Goal: Use online tool/utility: Utilize a website feature to perform a specific function

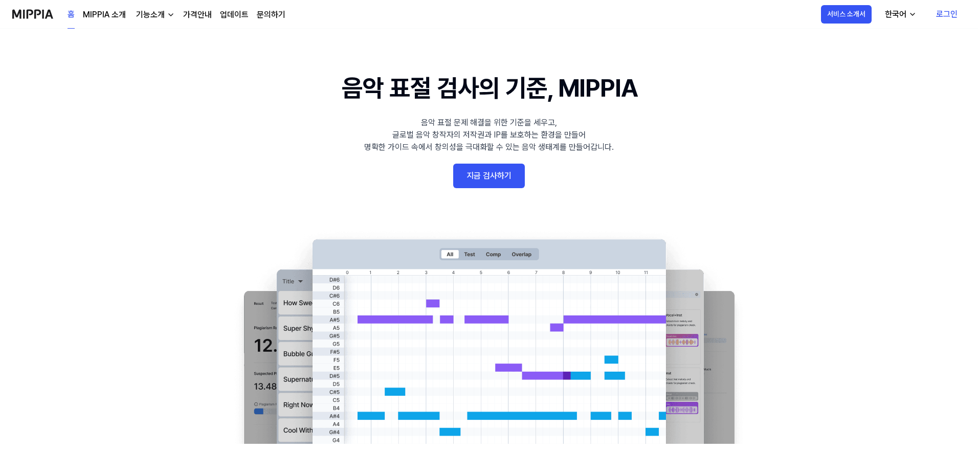
click at [491, 174] on link "지금 검사하기" at bounding box center [489, 176] width 72 height 25
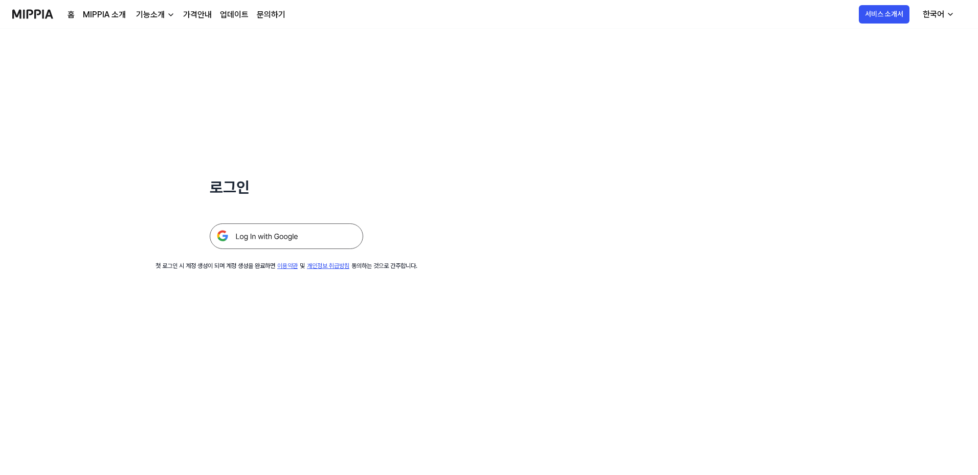
click at [301, 235] on img at bounding box center [286, 236] width 153 height 26
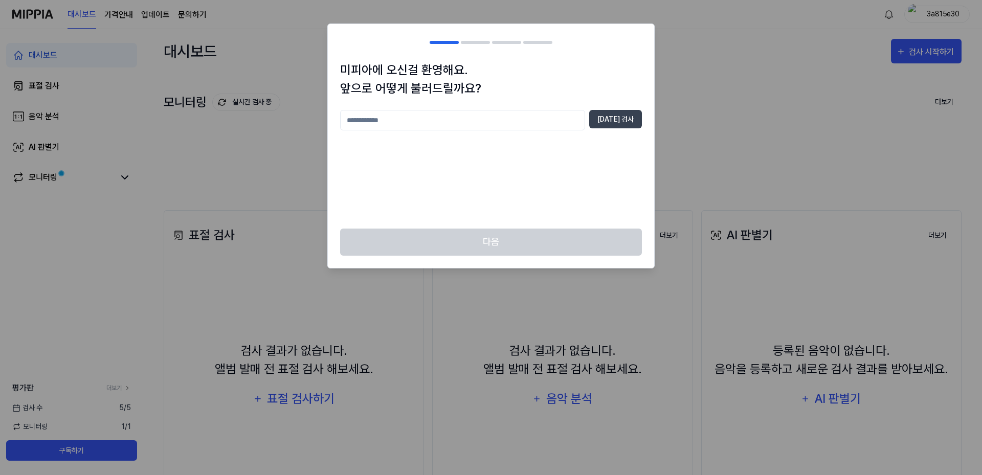
click at [439, 117] on input "text" at bounding box center [462, 120] width 245 height 20
type input "*"
type input "***"
click at [610, 104] on div "미피아에 오신걸 환영해요. 앞으로 어떻게 불러드릴까요? *** 중복 검사" at bounding box center [491, 145] width 326 height 168
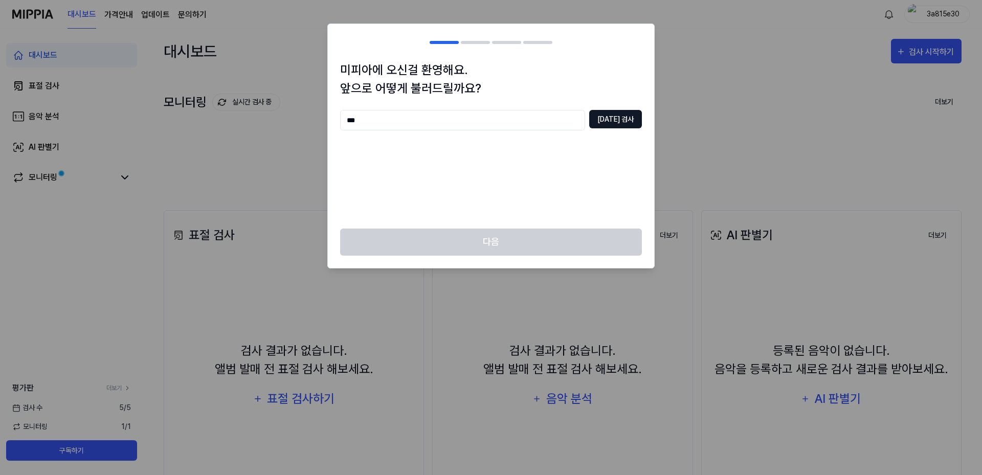
click at [618, 116] on button "중복 검사" at bounding box center [615, 119] width 53 height 18
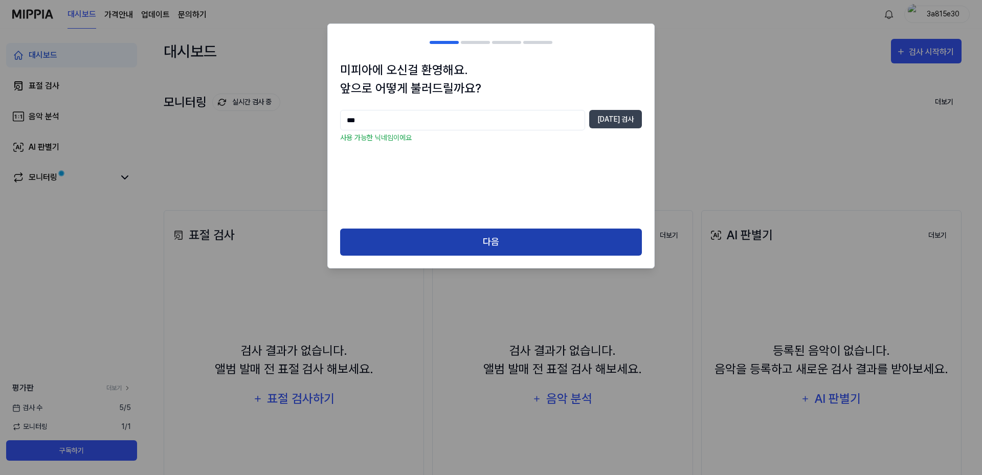
click at [441, 238] on button "다음" at bounding box center [491, 242] width 302 height 27
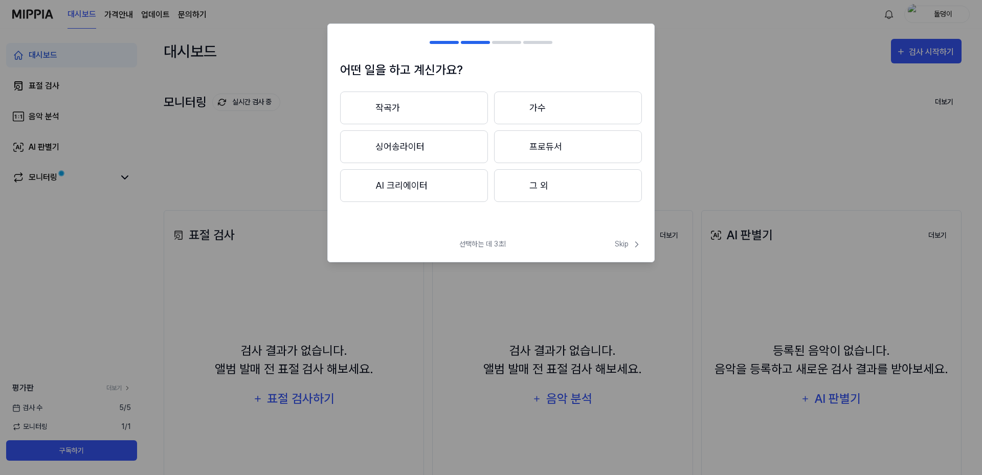
click at [533, 185] on button "그 외" at bounding box center [568, 185] width 148 height 33
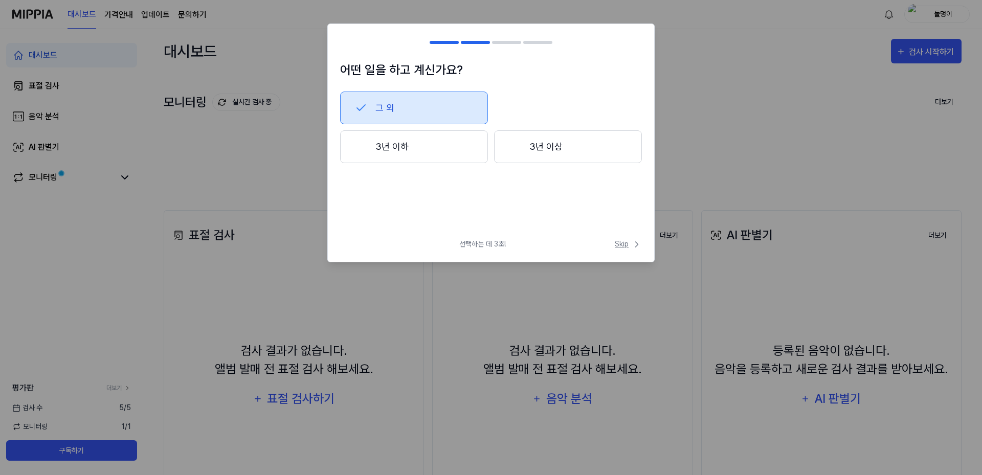
click at [614, 243] on button "Skip" at bounding box center [627, 244] width 29 height 11
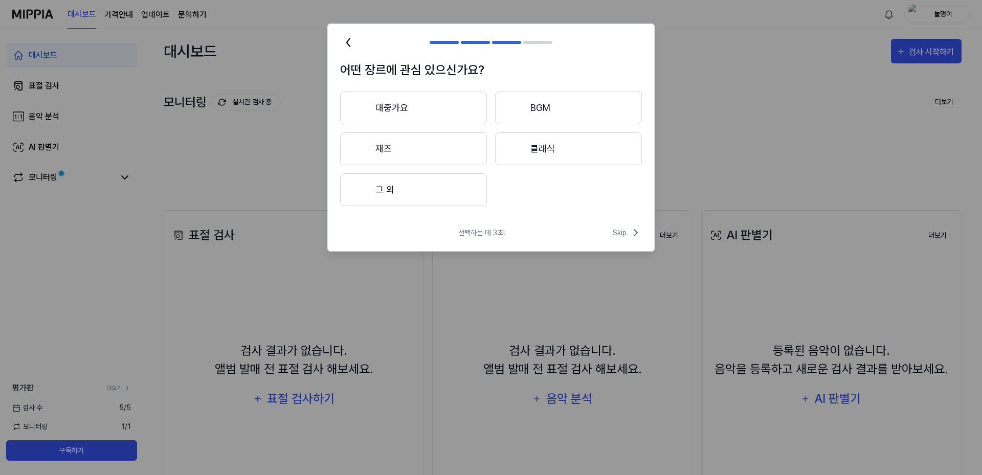
click at [429, 118] on button "대중가요" at bounding box center [413, 108] width 147 height 33
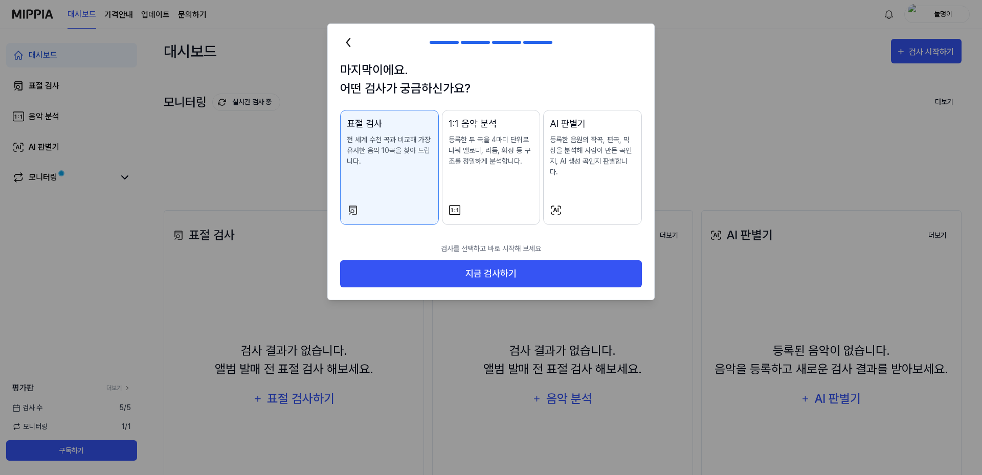
click at [567, 179] on div "AI 판별기 등록한 음원의 작곡, 편곡, 믹싱을 분석해 사람이 만든 곡인지, AI 생성 곡인지 판별합니다." at bounding box center [592, 157] width 85 height 81
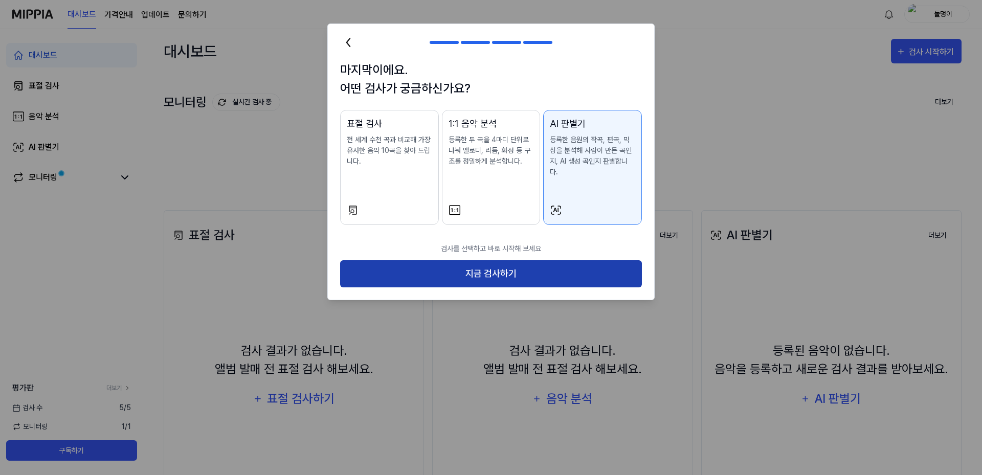
click at [532, 260] on button "지금 검사하기" at bounding box center [491, 273] width 302 height 27
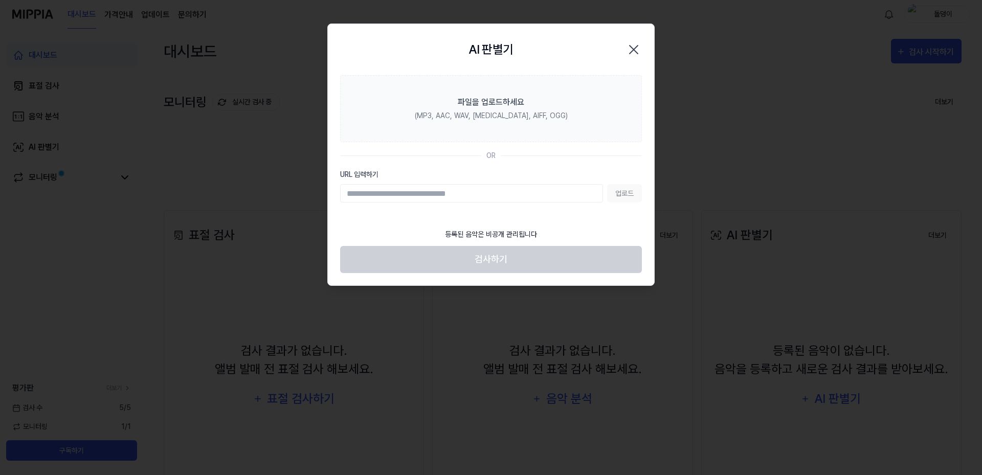
click at [450, 192] on input "URL 입력하기" at bounding box center [471, 193] width 263 height 18
paste input "**********"
type input "**********"
click at [617, 192] on button "업로드" at bounding box center [624, 193] width 35 height 18
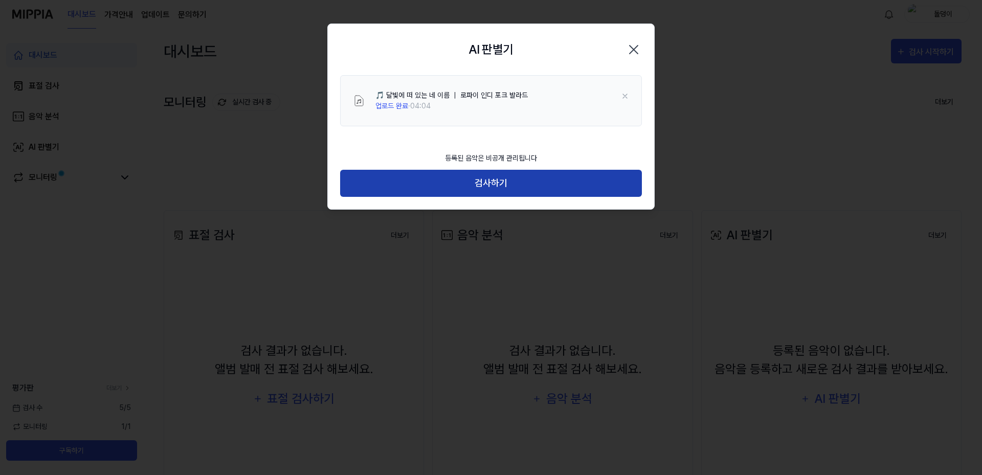
click at [488, 179] on button "검사하기" at bounding box center [491, 183] width 302 height 27
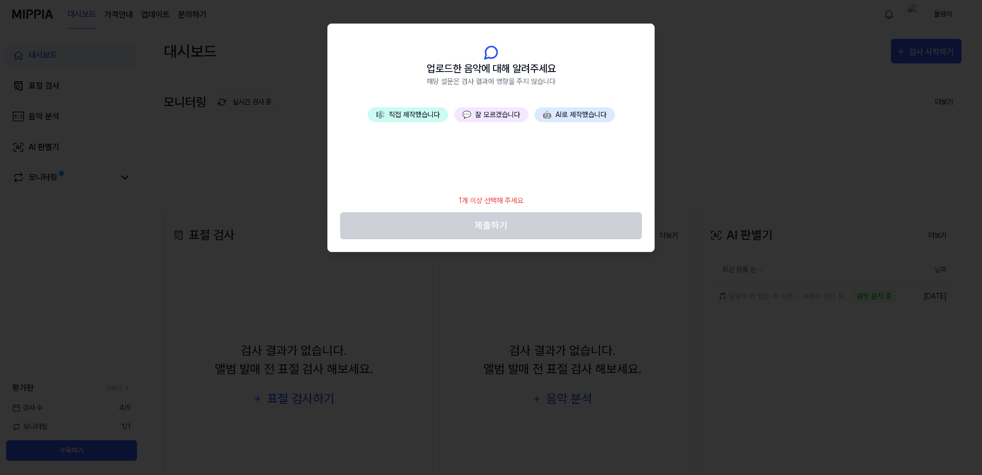
click at [491, 118] on button "💬 잘 모르겠습니다" at bounding box center [491, 114] width 74 height 15
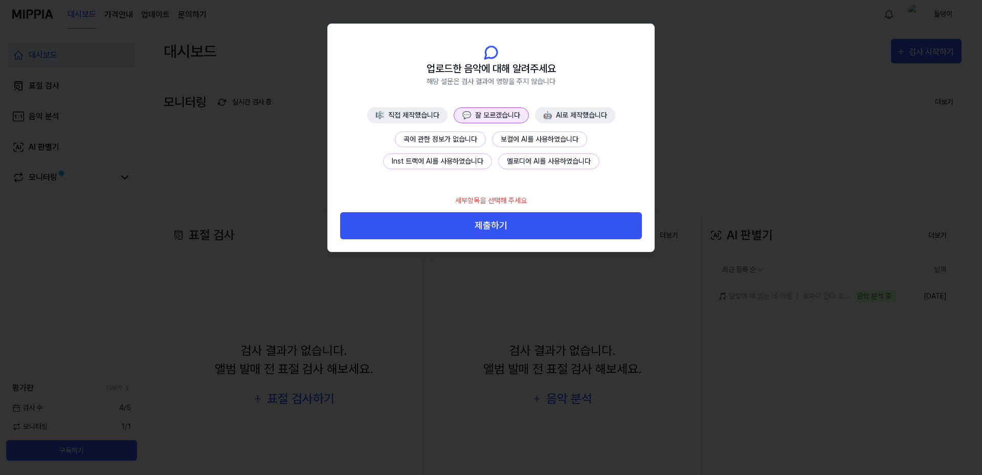
click at [451, 134] on button "곡에 관한 정보가 없습니다" at bounding box center [440, 139] width 91 height 16
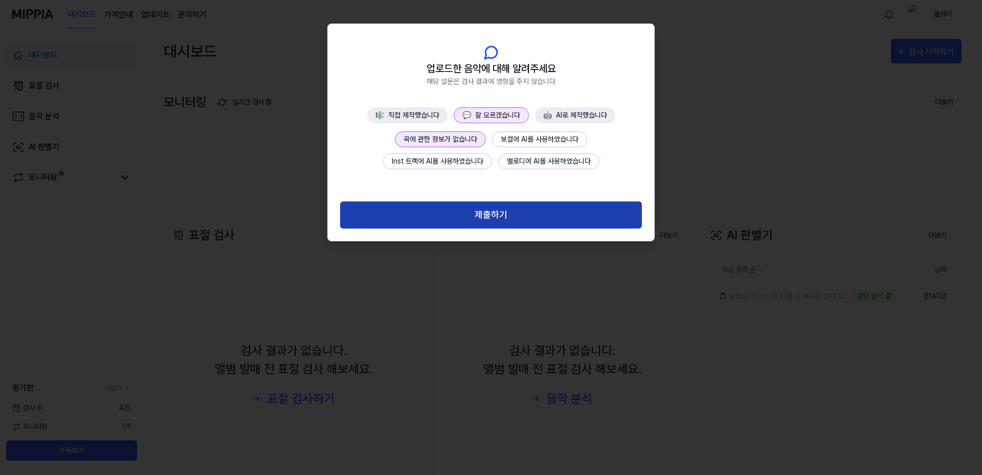
click at [464, 207] on button "제출하기" at bounding box center [491, 214] width 302 height 27
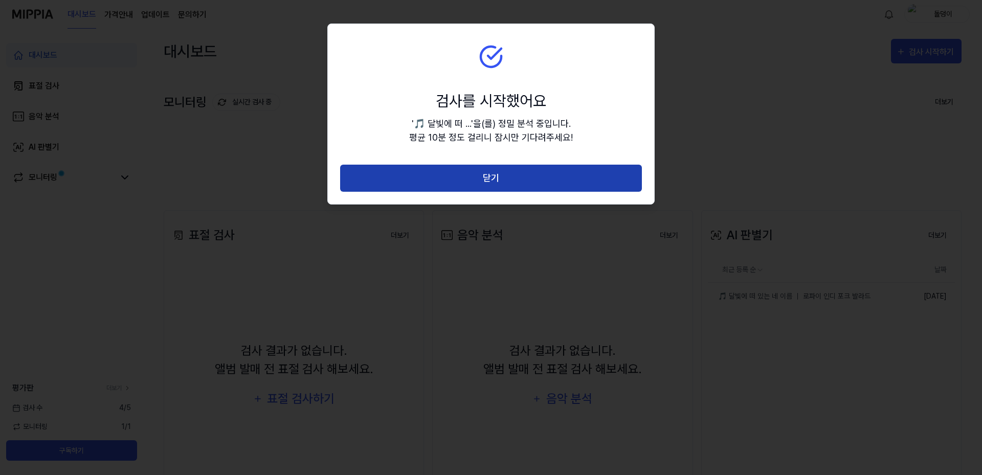
click at [499, 179] on button "닫기" at bounding box center [491, 178] width 302 height 27
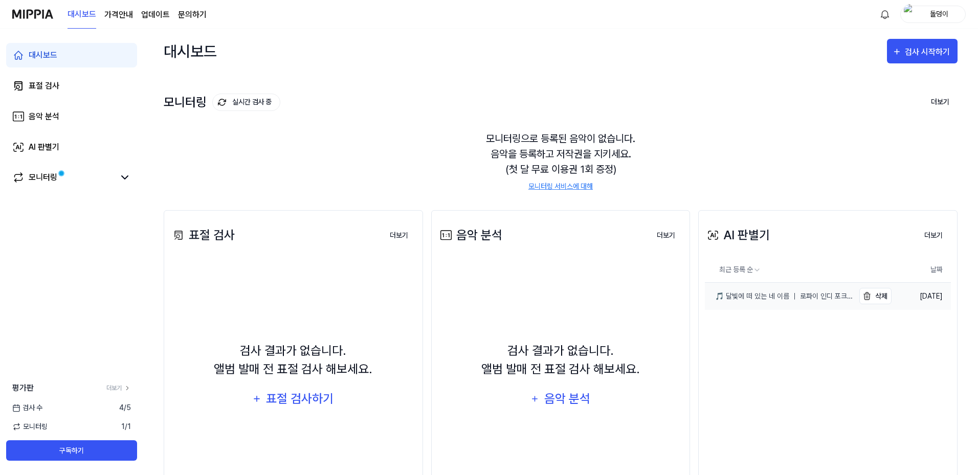
click at [767, 291] on div "🎵 달빛에 떠 있는 네 이름 ｜ 로파이 인디 포크 발라드" at bounding box center [779, 296] width 149 height 11
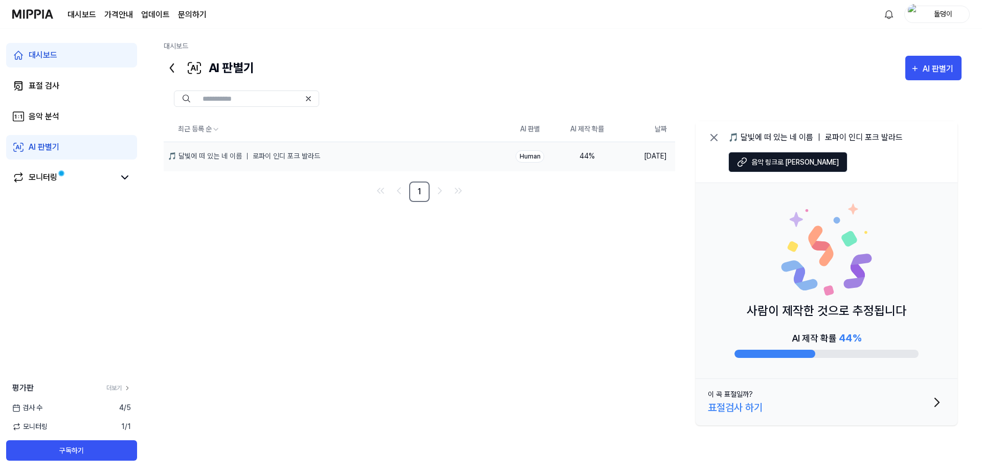
click at [532, 159] on div "Human" at bounding box center [529, 156] width 29 height 12
